Goal: Task Accomplishment & Management: Use online tool/utility

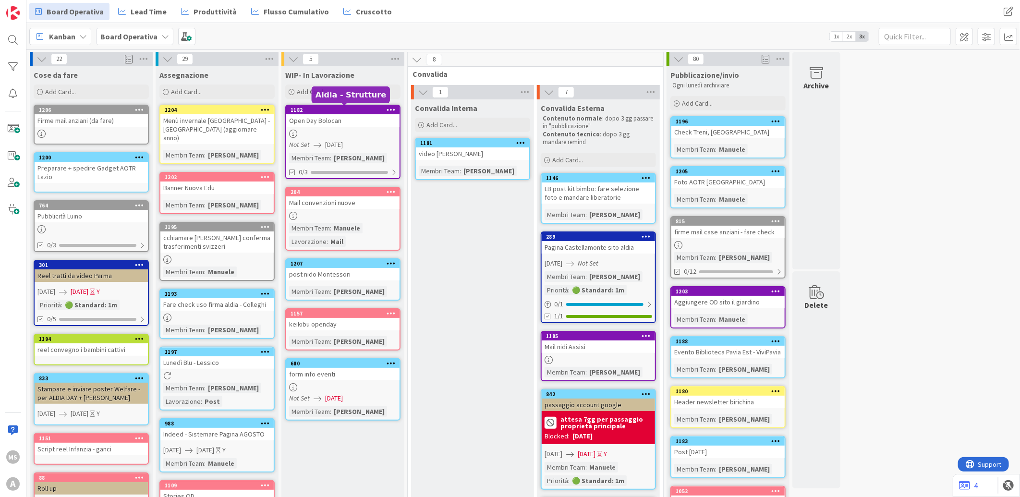
click at [339, 113] on div "1182" at bounding box center [342, 110] width 113 height 9
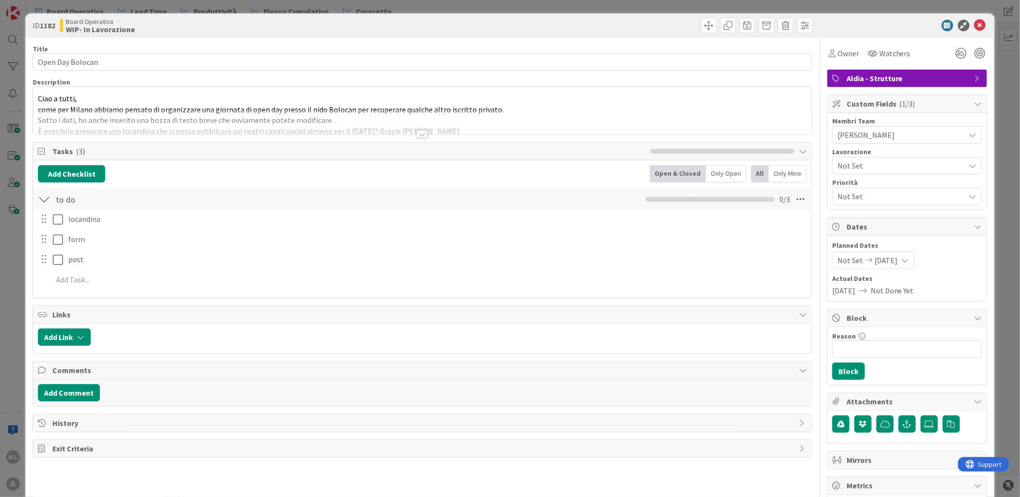
click at [417, 131] on div at bounding box center [422, 134] width 11 height 8
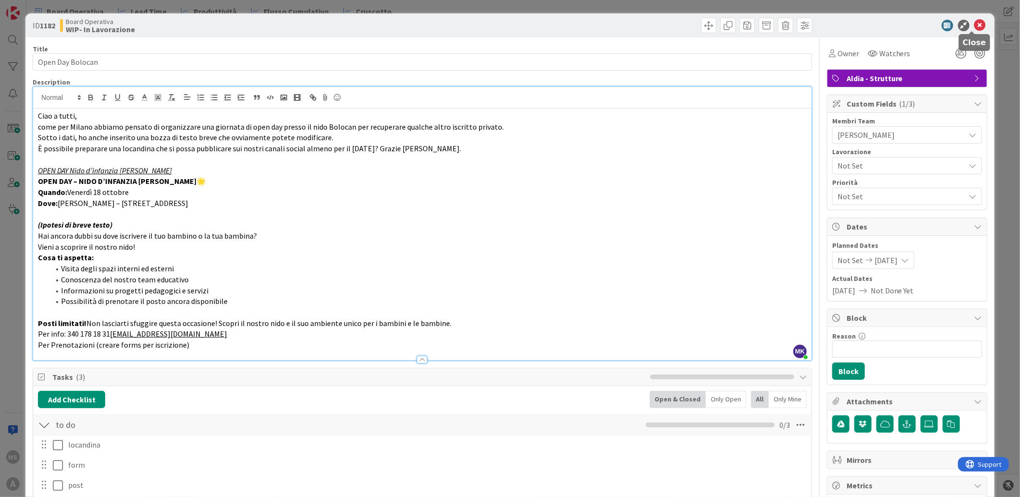
click at [669, 28] on icon at bounding box center [980, 26] width 12 height 12
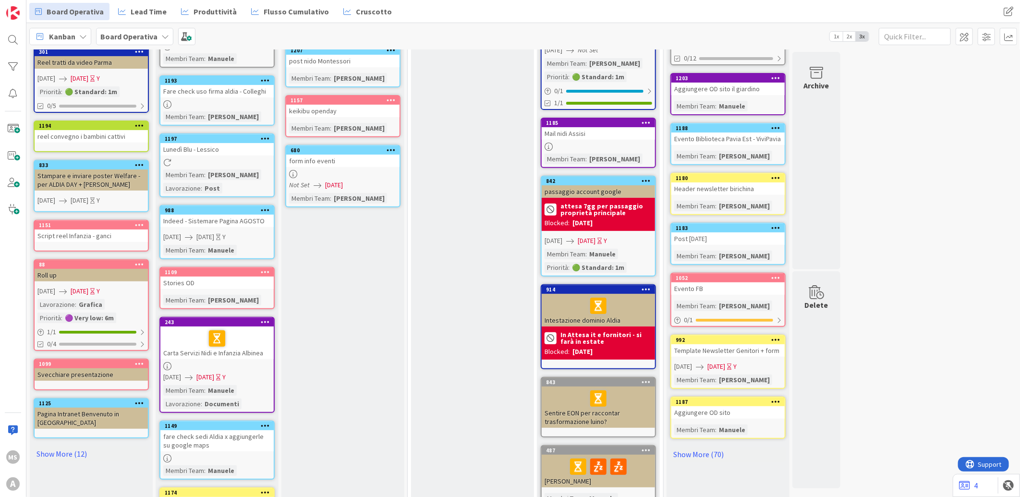
scroll to position [263, 0]
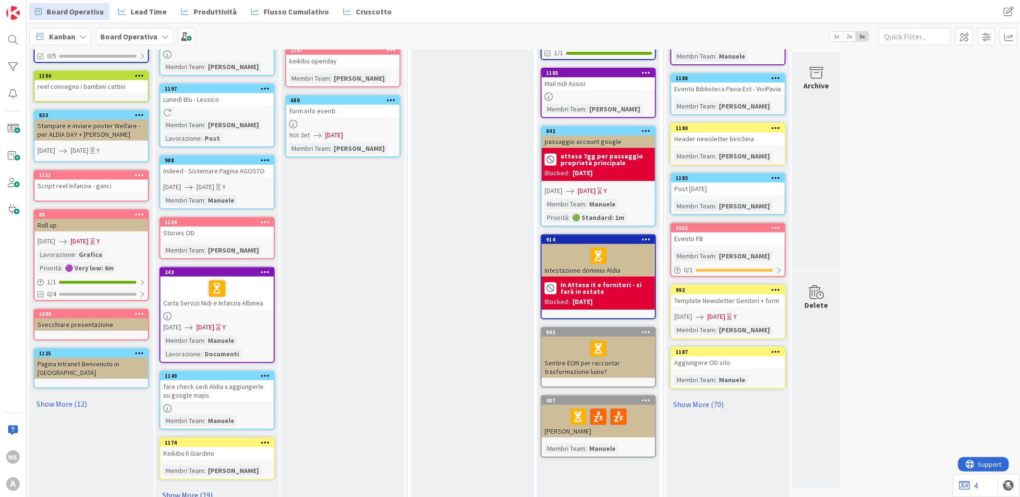
click at [186, 296] on link "Show More (19)" at bounding box center [216, 494] width 115 height 15
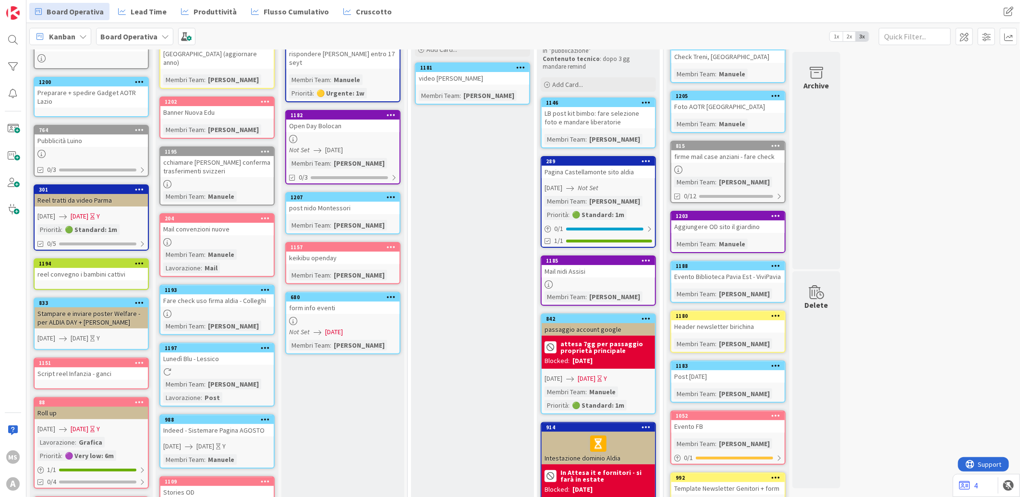
scroll to position [0, 0]
